Goal: Find specific page/section: Find specific page/section

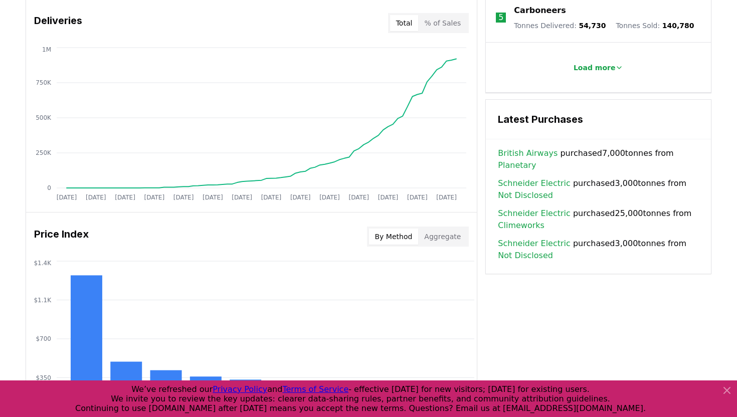
scroll to position [674, 0]
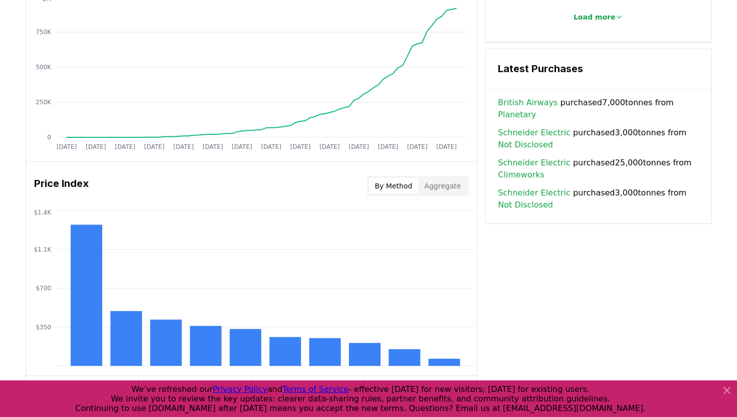
click at [536, 109] on link "Planetary" at bounding box center [517, 115] width 38 height 12
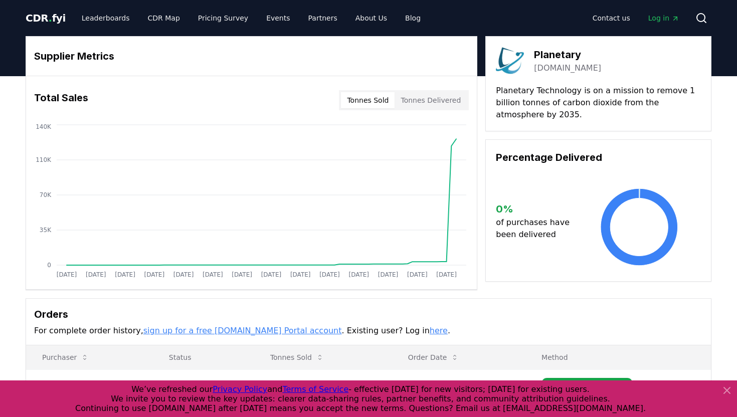
click at [484, 180] on div "Supplier Metrics Total Sales Tonnes Sold Tonnes Delivered [DATE] [DATE] [DATE] …" at bounding box center [369, 163] width 686 height 254
click at [726, 387] on icon at bounding box center [727, 391] width 12 height 12
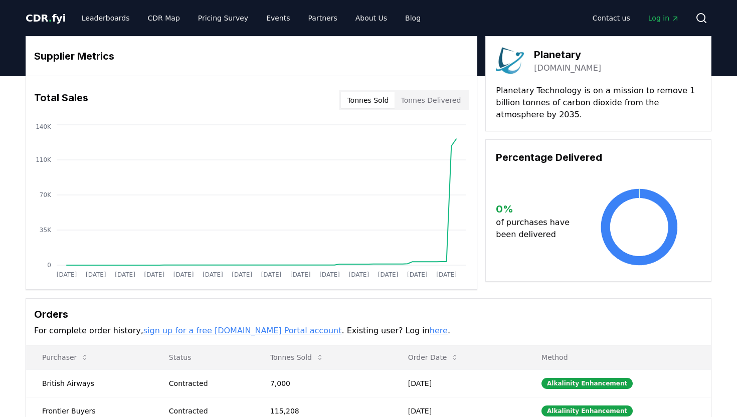
click at [485, 273] on div "Supplier Metrics Total Sales Tonnes Sold Tonnes Delivered [DATE] [DATE] [DATE] …" at bounding box center [369, 163] width 686 height 254
click at [485, 258] on div "Percentage Delivered 0 % of purchases have been delivered" at bounding box center [598, 210] width 226 height 142
